Goal: Share content: Share content

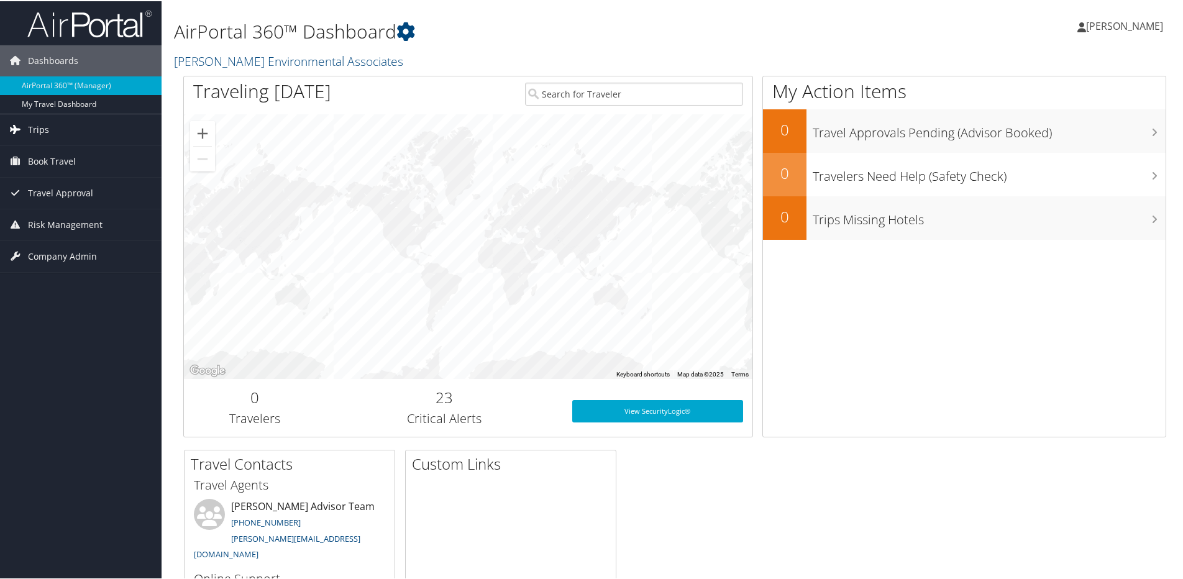
click at [49, 122] on link "Trips" at bounding box center [81, 128] width 162 height 31
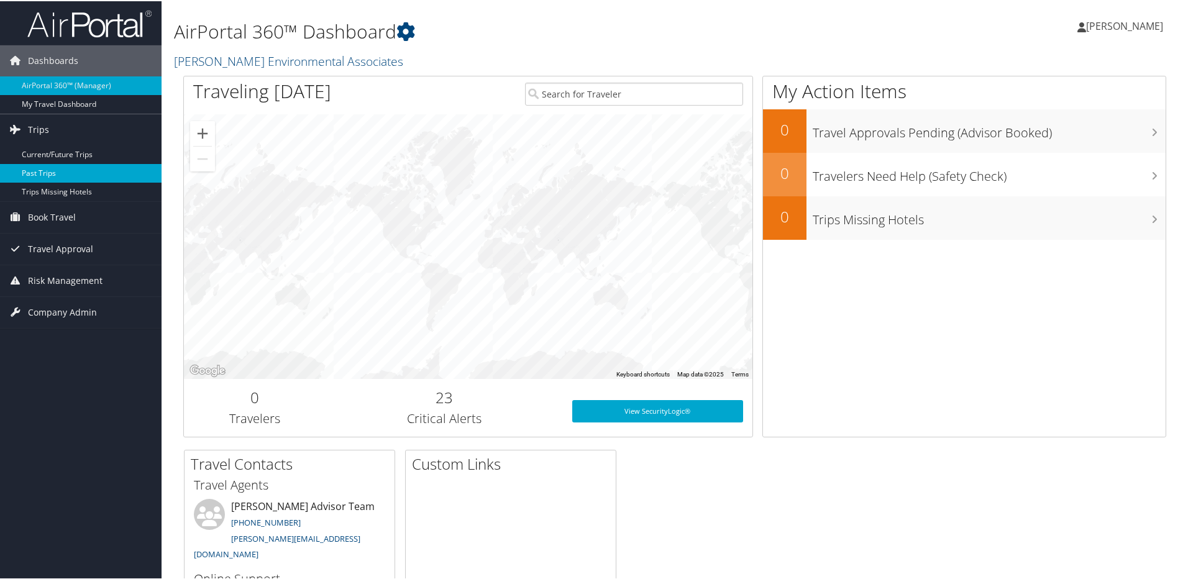
click at [58, 175] on link "Past Trips" at bounding box center [81, 172] width 162 height 19
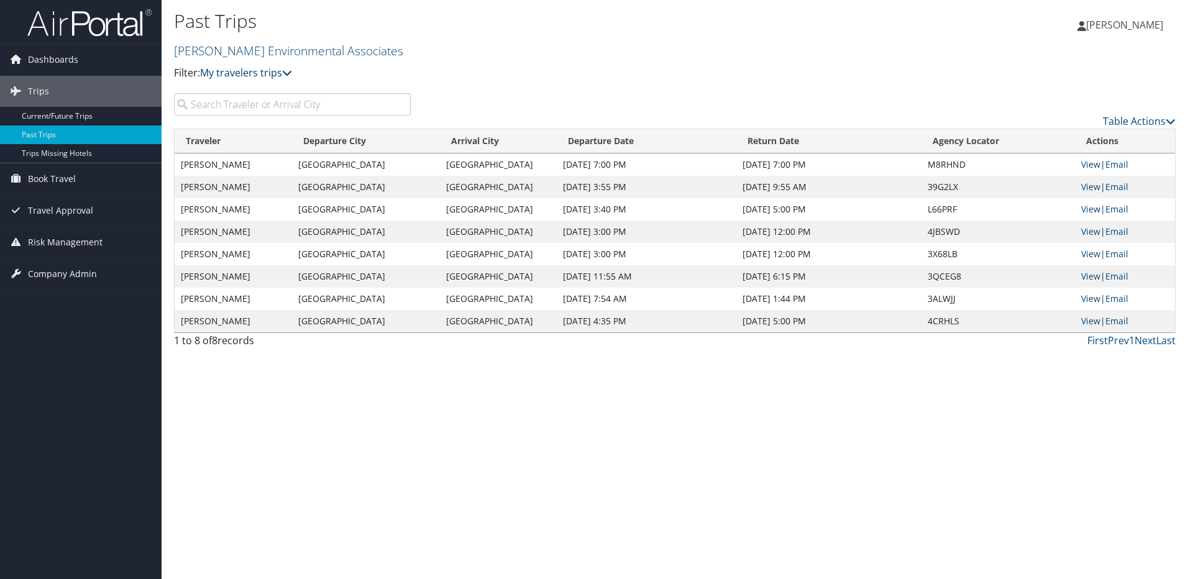
click at [252, 66] on link "My travelers trips" at bounding box center [246, 73] width 92 height 14
click at [247, 93] on link "My trips" at bounding box center [284, 91] width 163 height 21
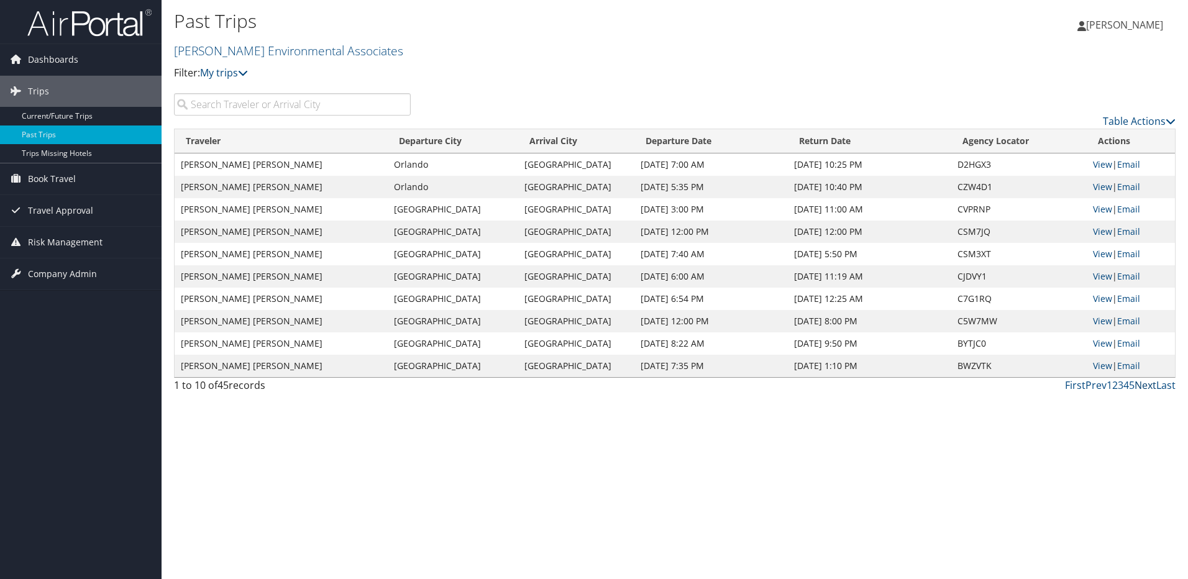
click at [1144, 386] on link "Next" at bounding box center [1145, 385] width 22 height 14
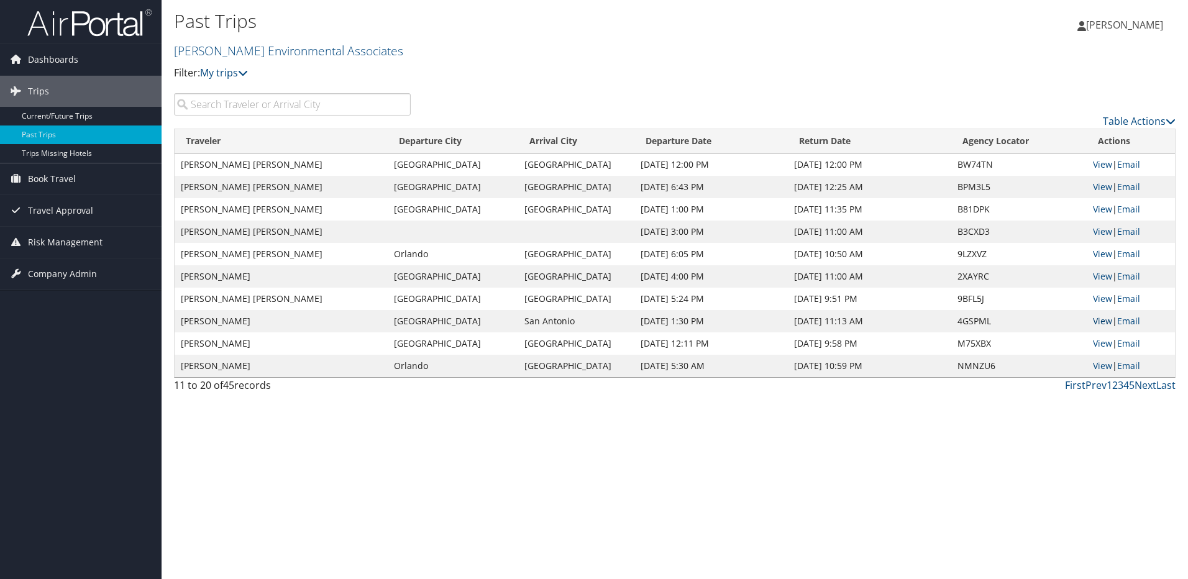
click at [1107, 323] on link "View" at bounding box center [1102, 321] width 19 height 12
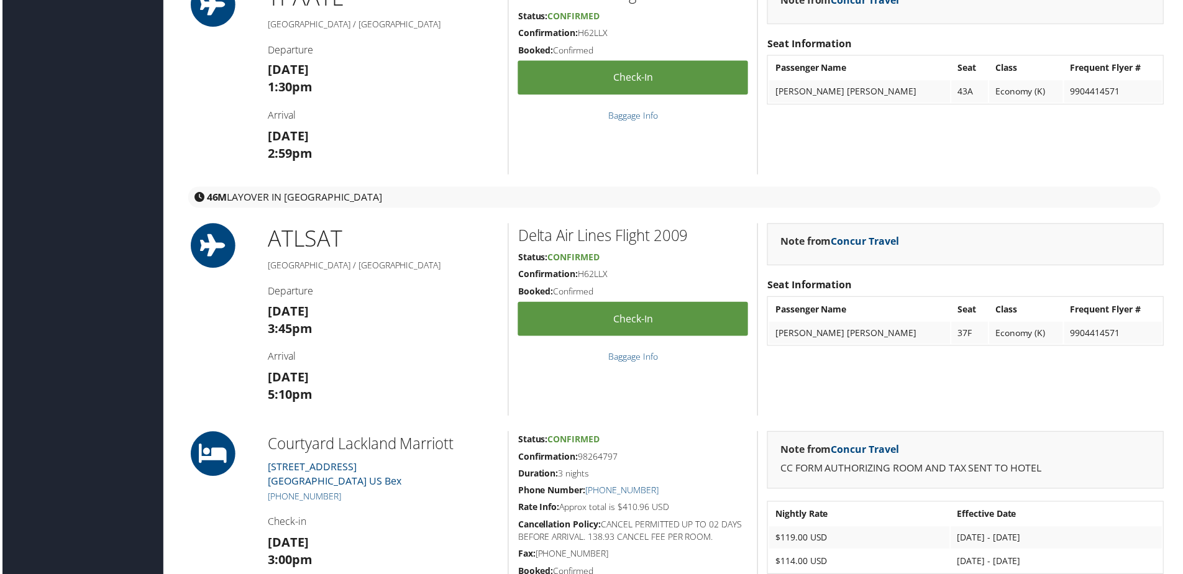
scroll to position [559, 0]
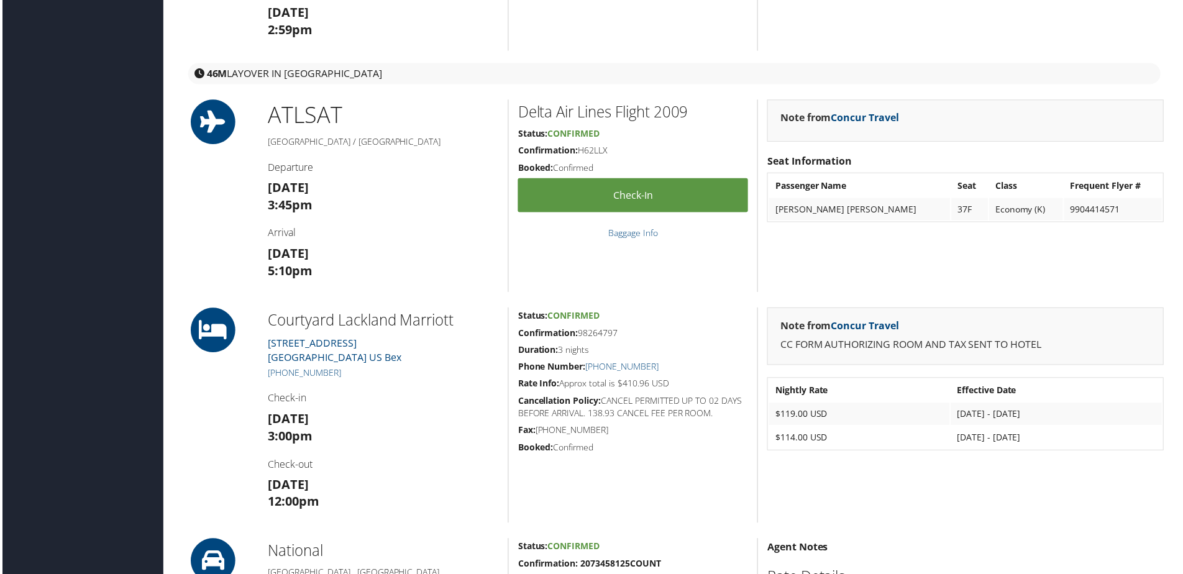
drag, startPoint x: 414, startPoint y: 355, endPoint x: 264, endPoint y: 337, distance: 151.4
click at [264, 337] on div "Courtyard [GEOGRAPHIC_DATA][STREET_ADDRESS] Bex [PHONE_NUMBER] Check-in [DATE] …" at bounding box center [382, 417] width 250 height 216
copy link "[STREET_ADDRESS] Bex"
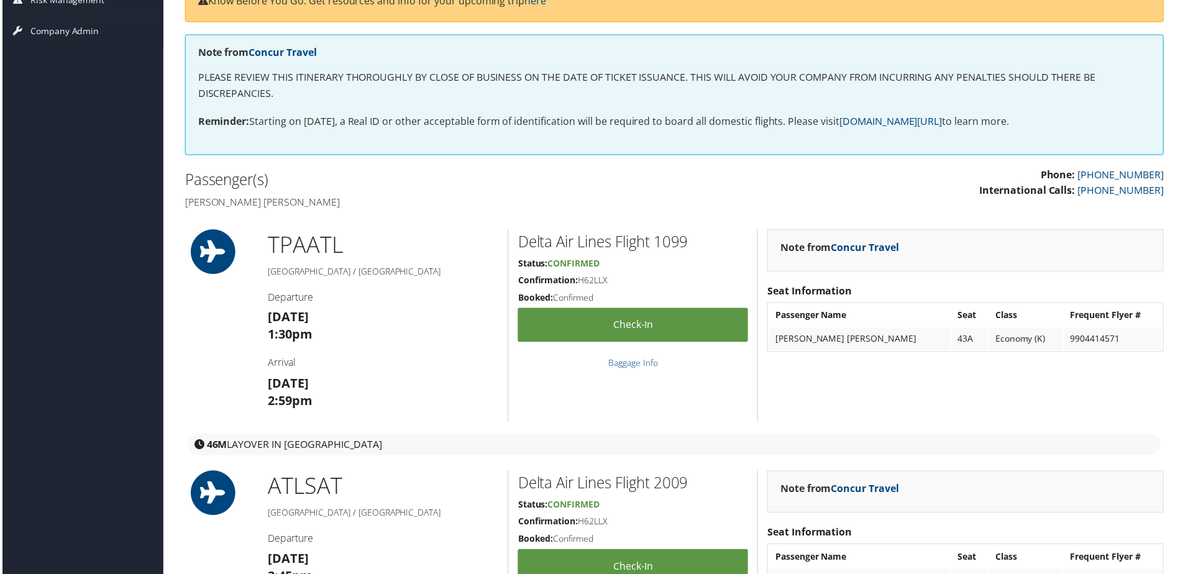
scroll to position [0, 0]
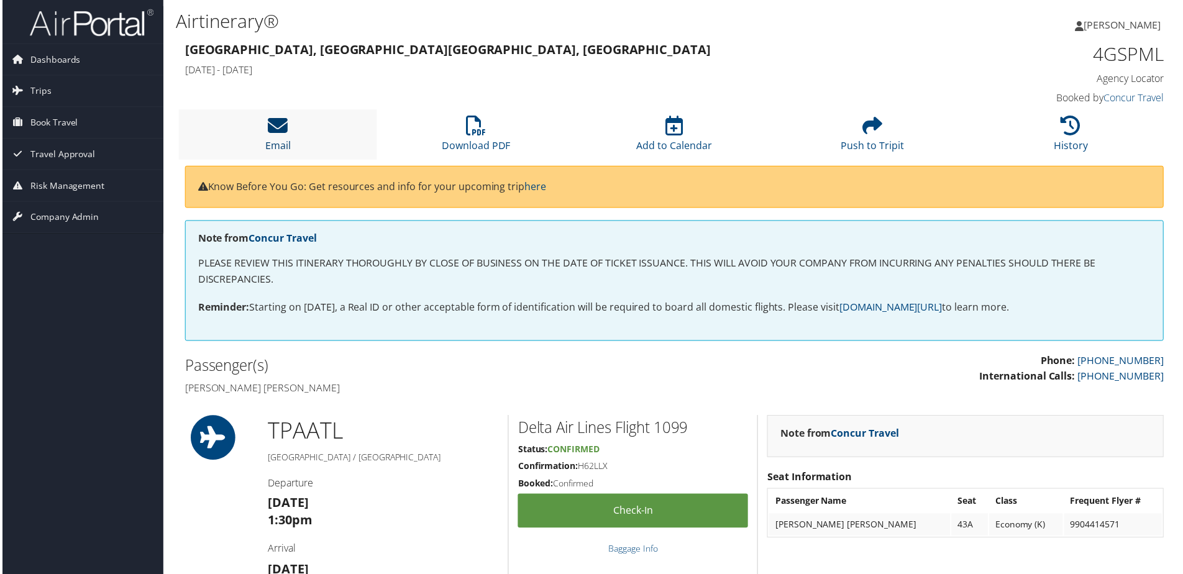
click at [278, 128] on icon at bounding box center [277, 126] width 20 height 20
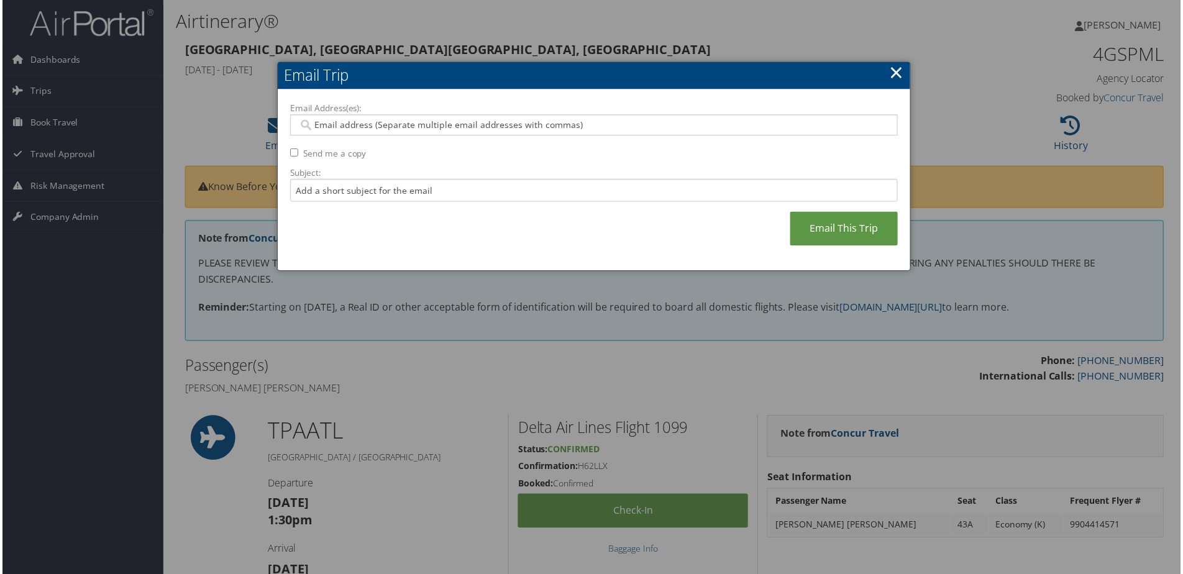
click at [429, 129] on input "Email Address(es):" at bounding box center [593, 125] width 593 height 12
type input "[EMAIL_ADDRESS][PERSON_NAME][DOMAIN_NAME]"
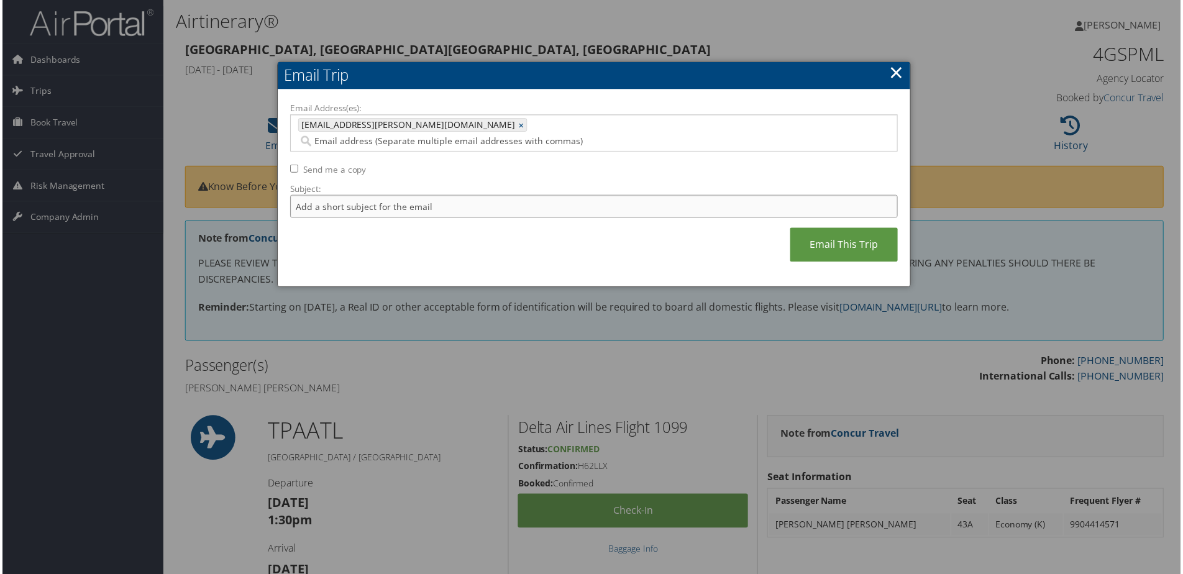
click at [385, 196] on input "Subject:" at bounding box center [594, 207] width 610 height 23
type input "DEVCOM Hotel Address"
click at [839, 235] on link "Email This Trip" at bounding box center [845, 246] width 108 height 34
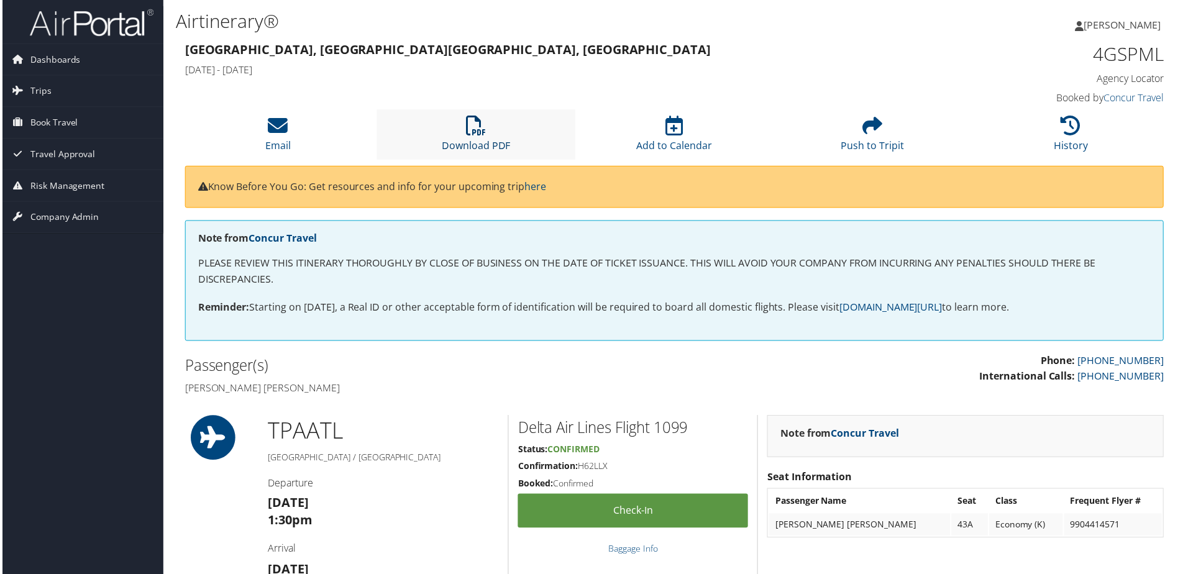
click at [469, 135] on icon at bounding box center [476, 126] width 20 height 20
click at [472, 134] on icon at bounding box center [476, 126] width 20 height 20
